Goal: Task Accomplishment & Management: Use online tool/utility

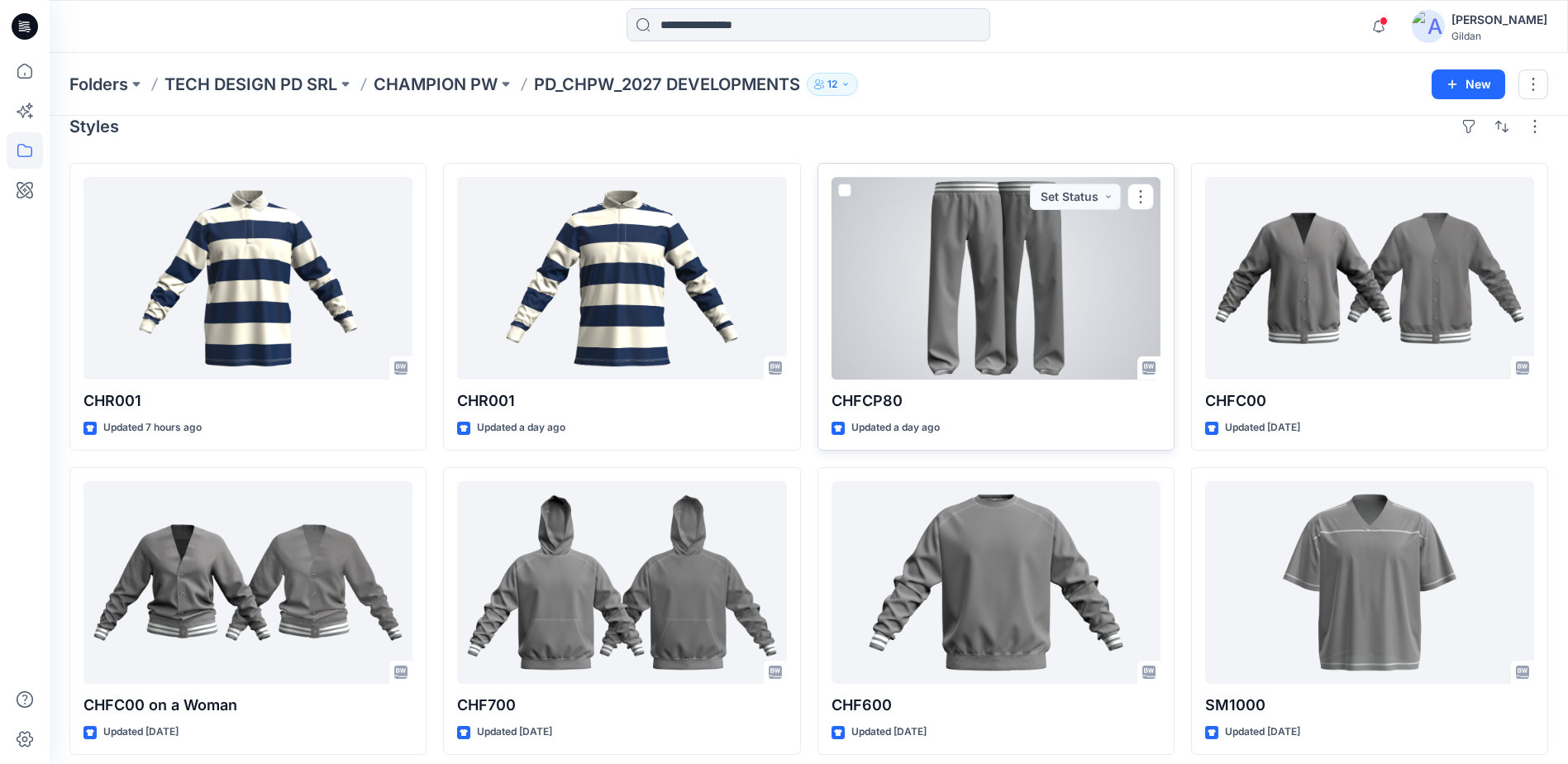
scroll to position [33, 0]
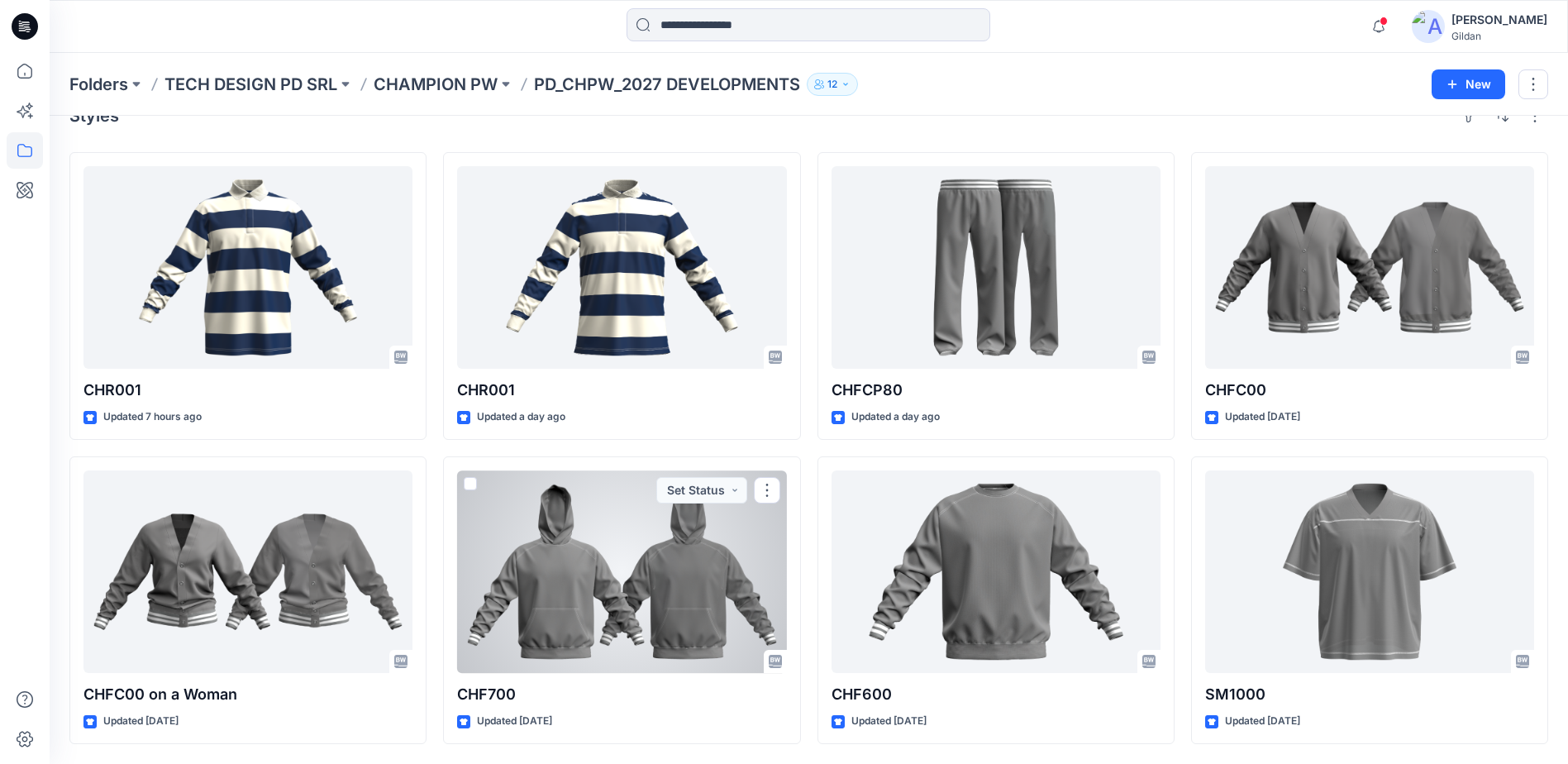
drag, startPoint x: 555, startPoint y: 575, endPoint x: 600, endPoint y: 567, distance: 45.7
click at [555, 574] on div at bounding box center [622, 572] width 329 height 203
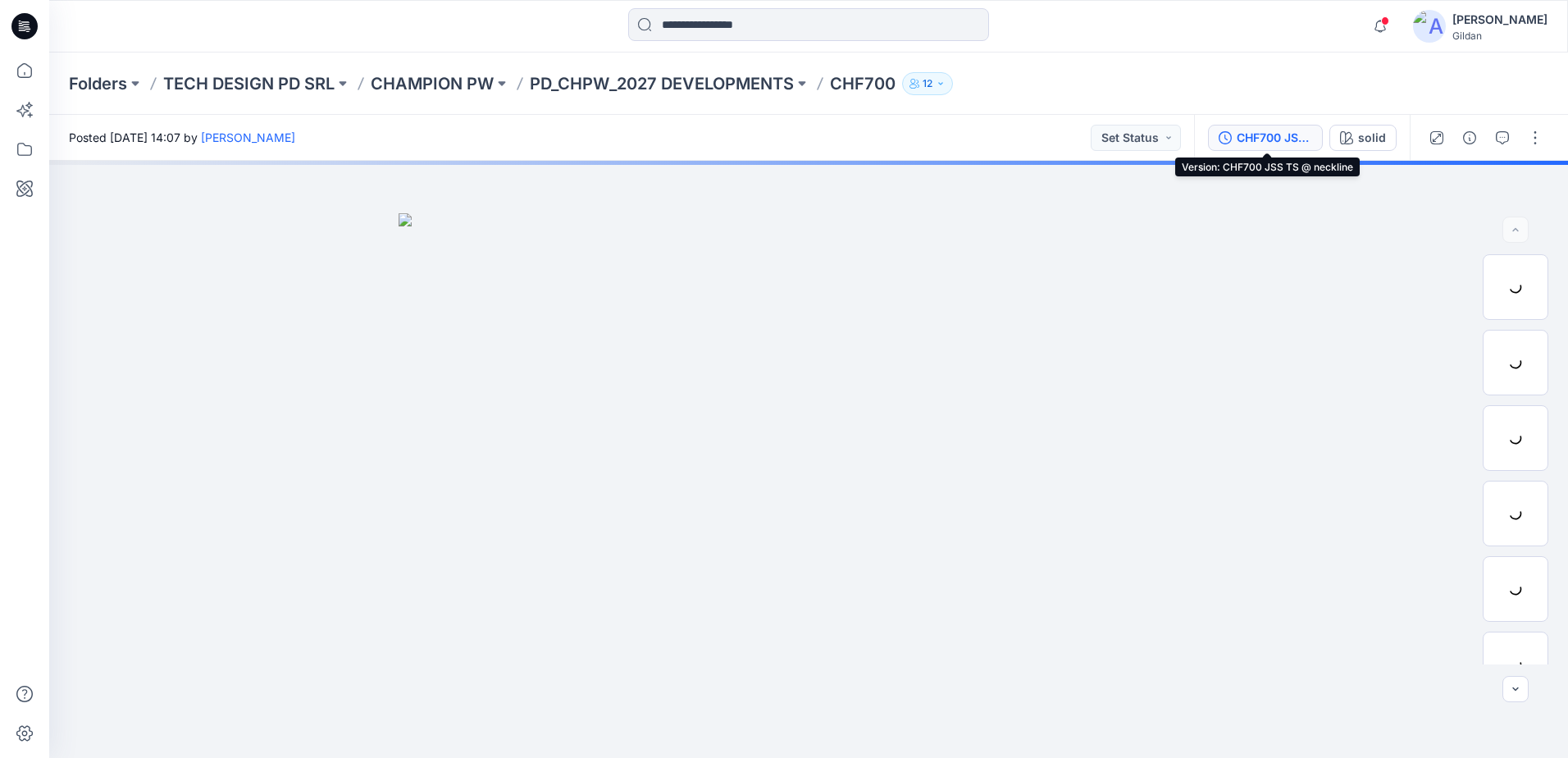
click at [1268, 138] on div "CHF700 JSS TS @ neckline" at bounding box center [1274, 138] width 75 height 18
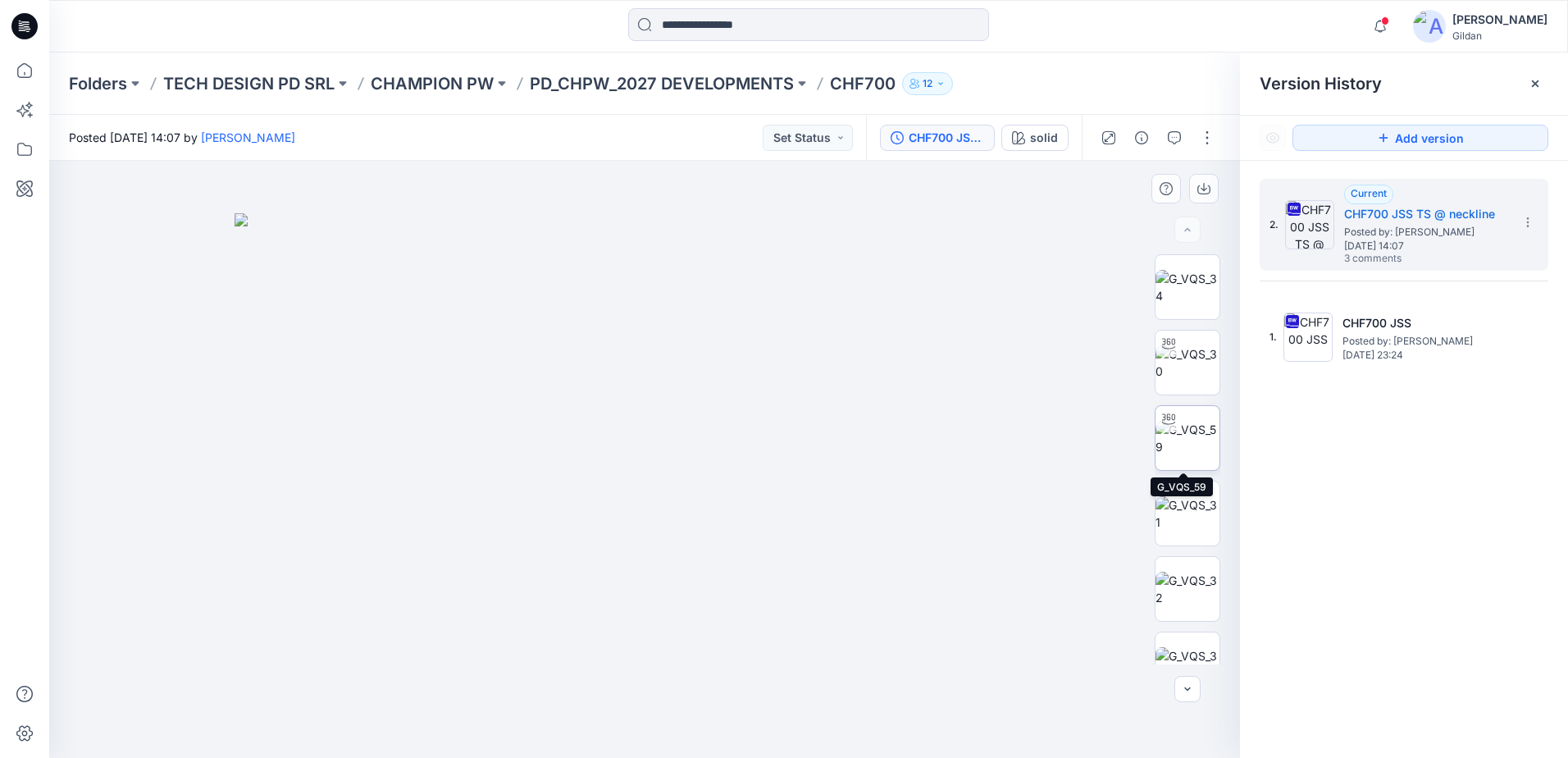
click at [1195, 441] on img at bounding box center [1187, 438] width 64 height 34
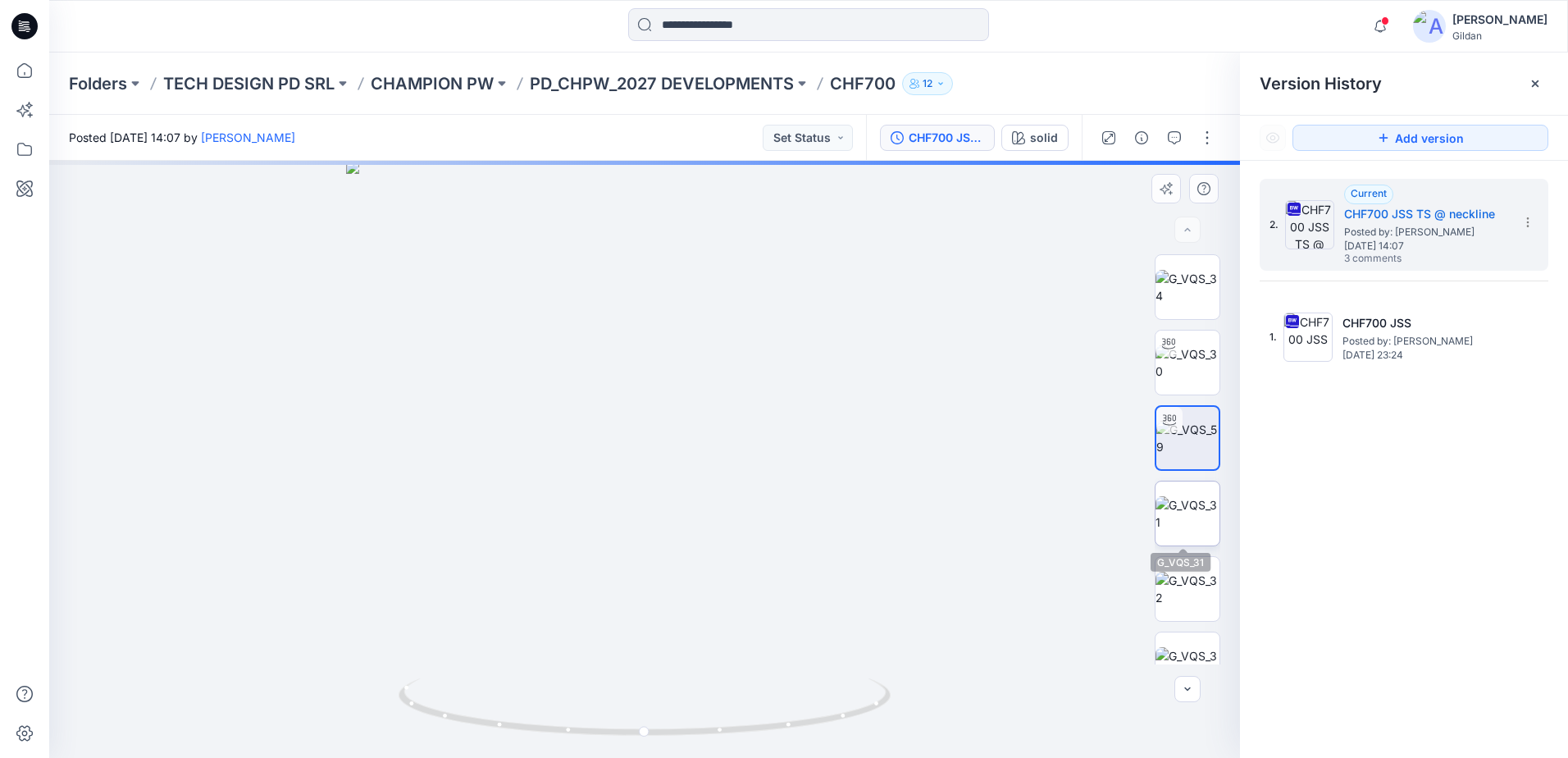
click at [1192, 512] on img at bounding box center [1187, 513] width 64 height 34
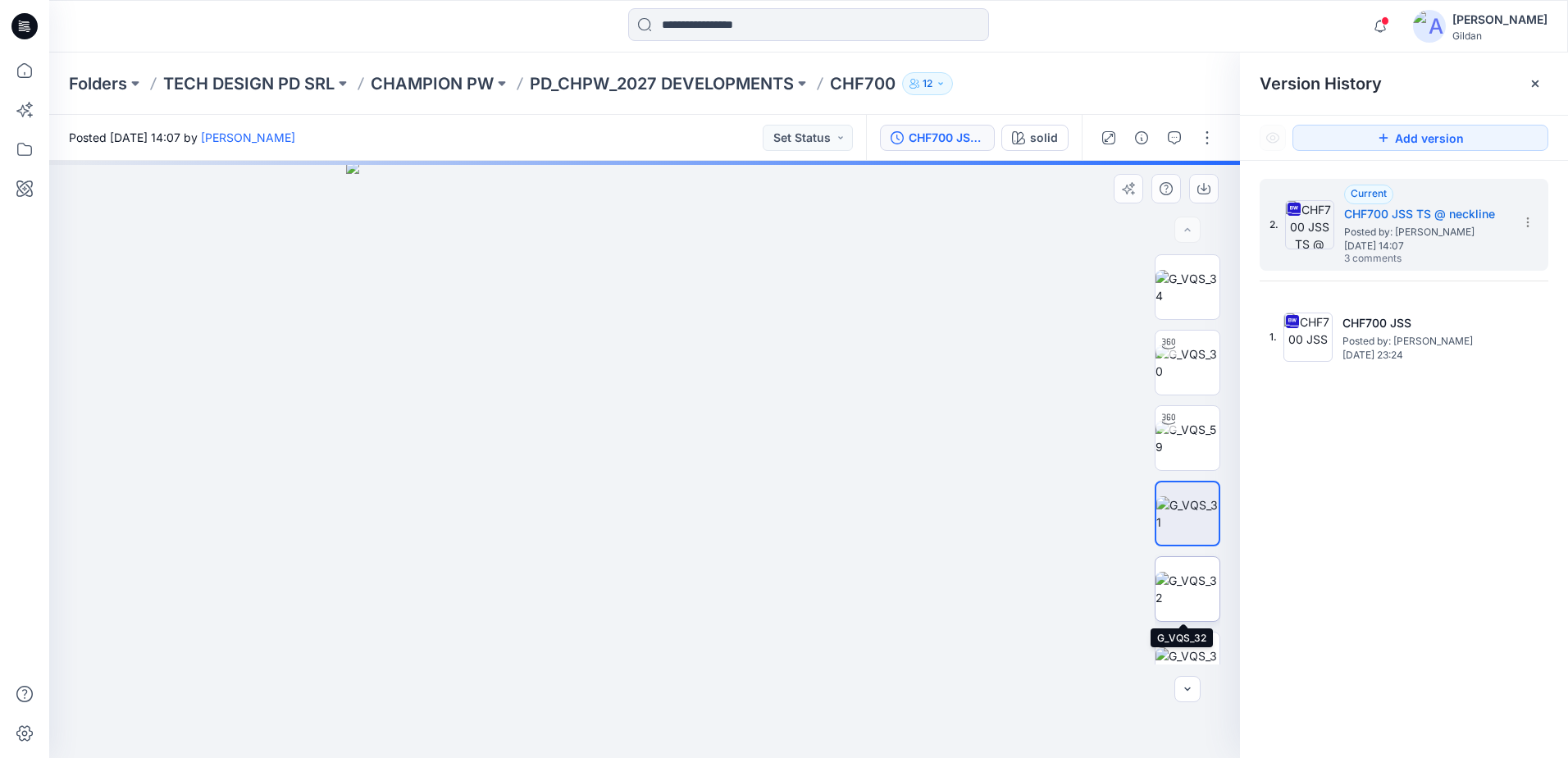
click at [1202, 578] on img at bounding box center [1187, 588] width 64 height 34
click at [1058, 52] on div "Notifications Your style CHR001 is ready 22 hours ago Your style CHR001 has bee…" at bounding box center [808, 26] width 1519 height 53
click at [1191, 646] on img at bounding box center [1187, 664] width 64 height 34
click at [1173, 132] on icon "button" at bounding box center [1174, 138] width 13 height 13
